Goal: Task Accomplishment & Management: Manage account settings

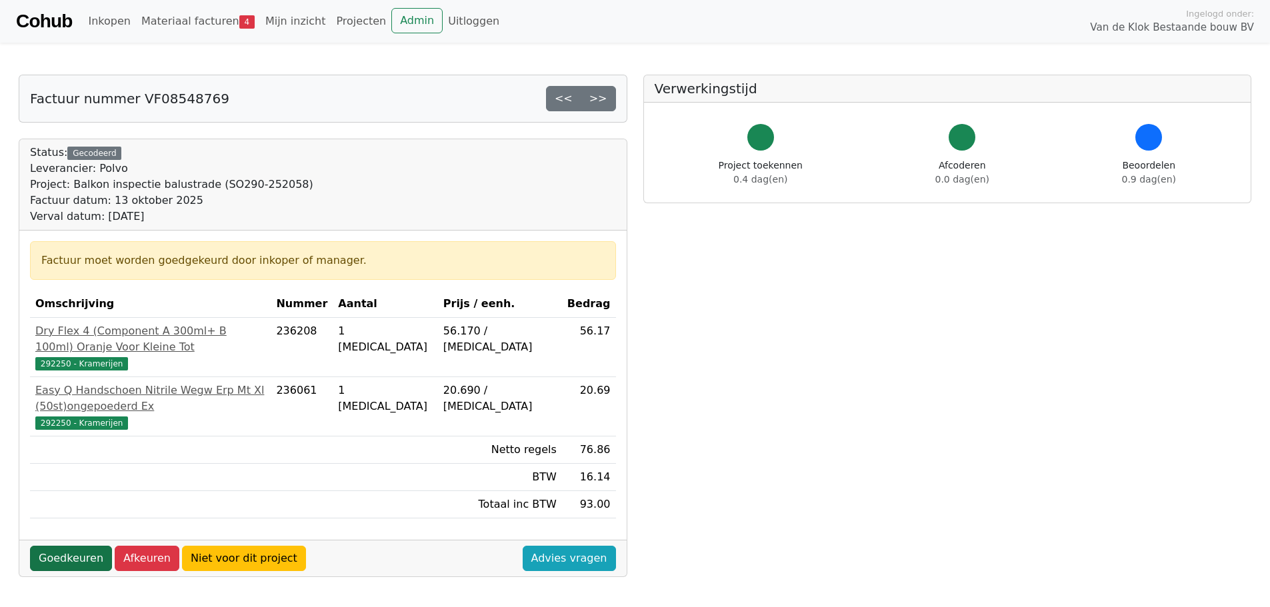
click at [80, 546] on link "Goedkeuren" at bounding box center [71, 558] width 82 height 25
